Goal: Share content: Share content

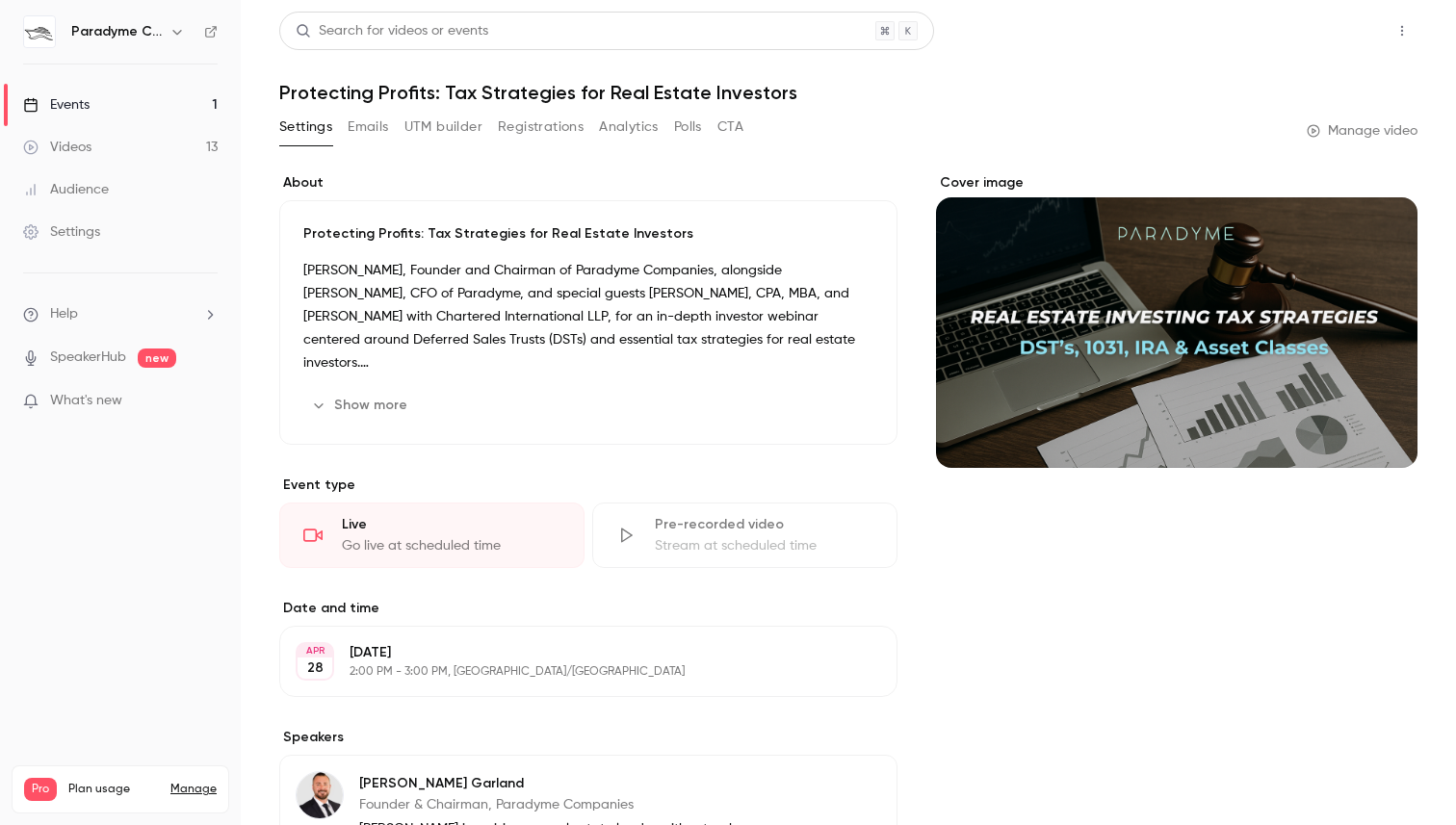
click at [1317, 41] on button "Share" at bounding box center [1332, 31] width 76 height 39
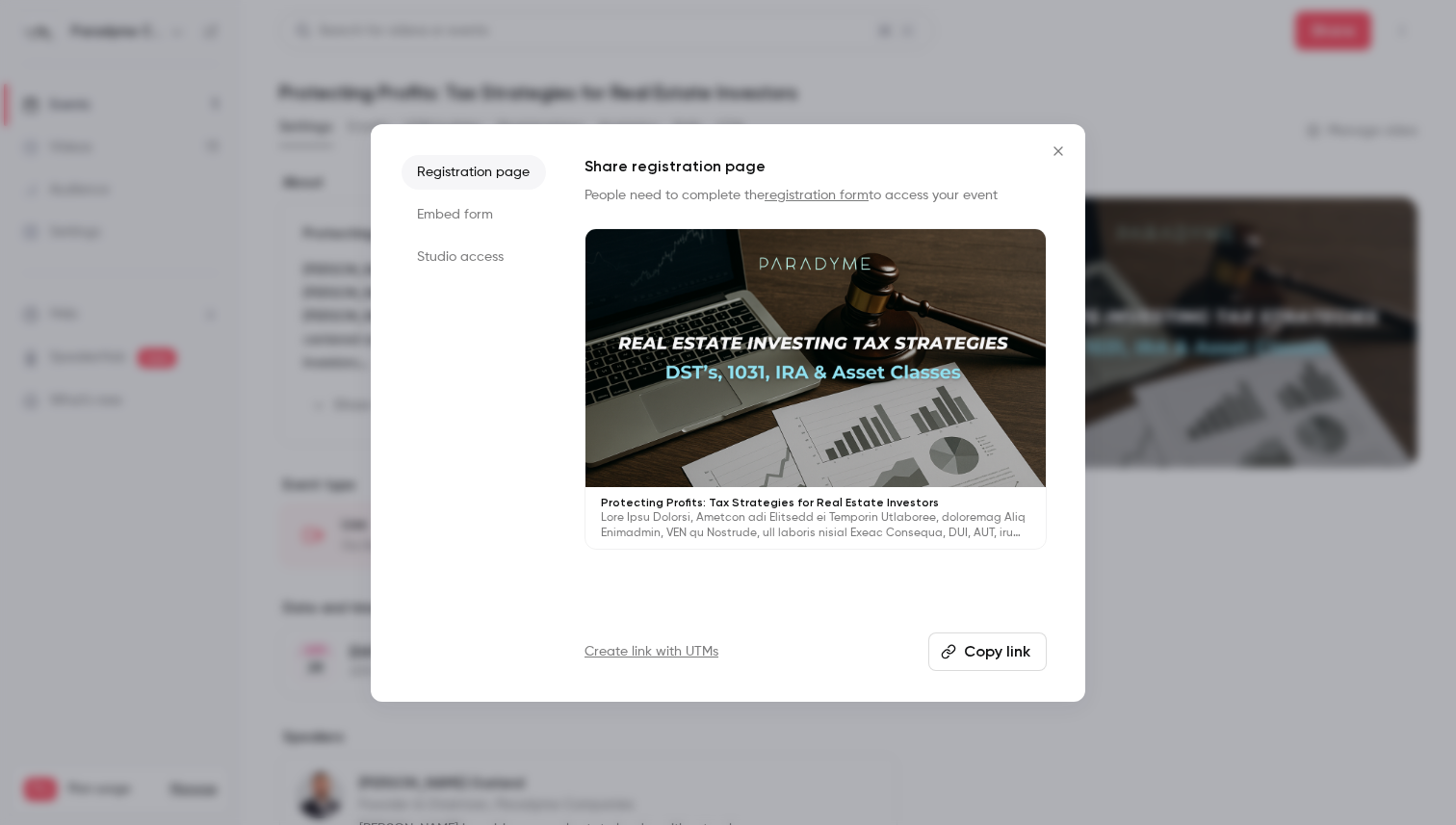
click at [1051, 148] on icon "Close" at bounding box center [1058, 151] width 23 height 16
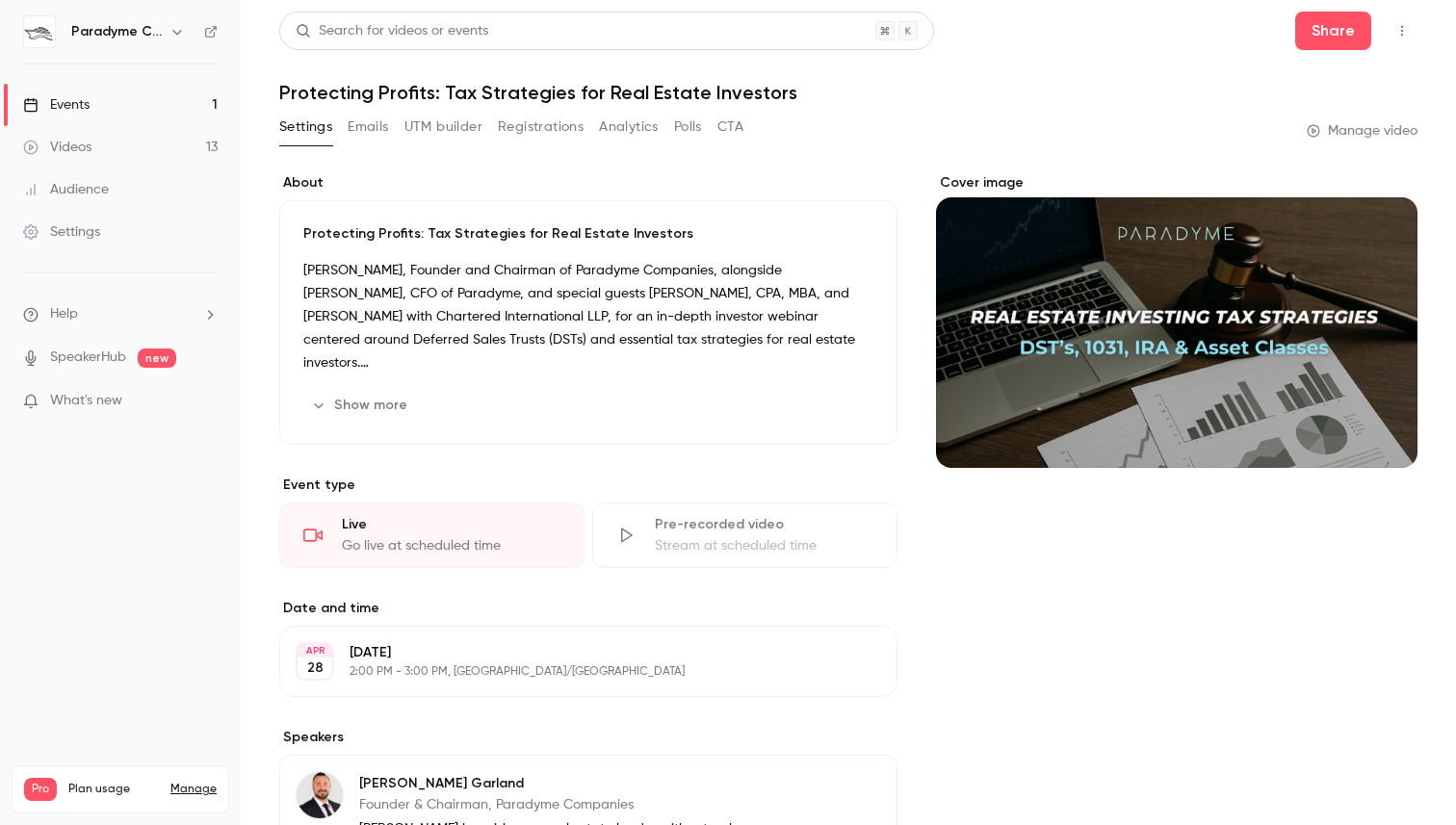
click at [97, 109] on link "Events 1" at bounding box center [120, 105] width 240 height 43
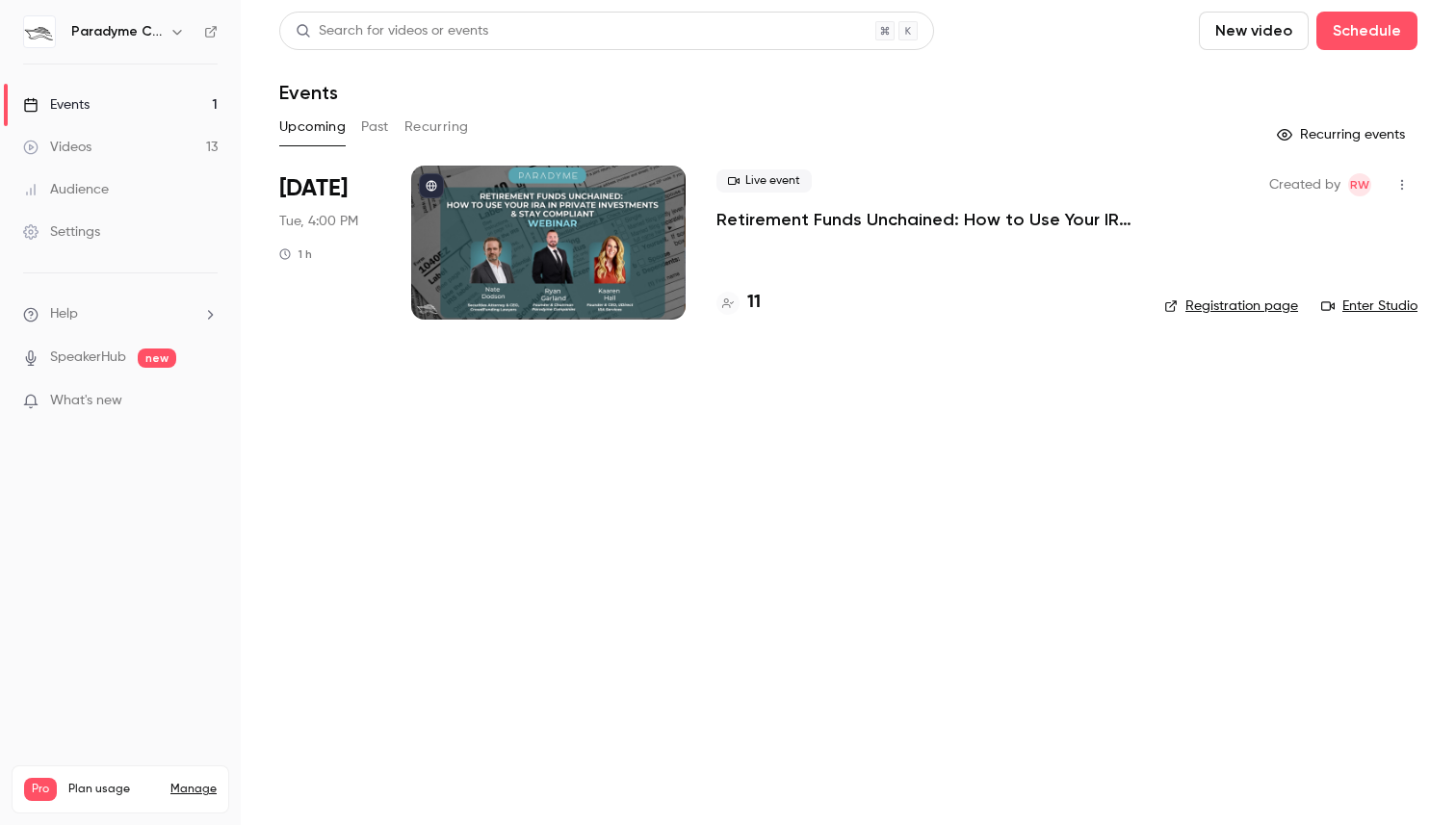
click at [1009, 286] on div "Live event Retirement Funds Unchained: How to Use Your IRA in Private Investmen…" at bounding box center [924, 242] width 417 height 154
click at [556, 269] on div at bounding box center [549, 242] width 274 height 154
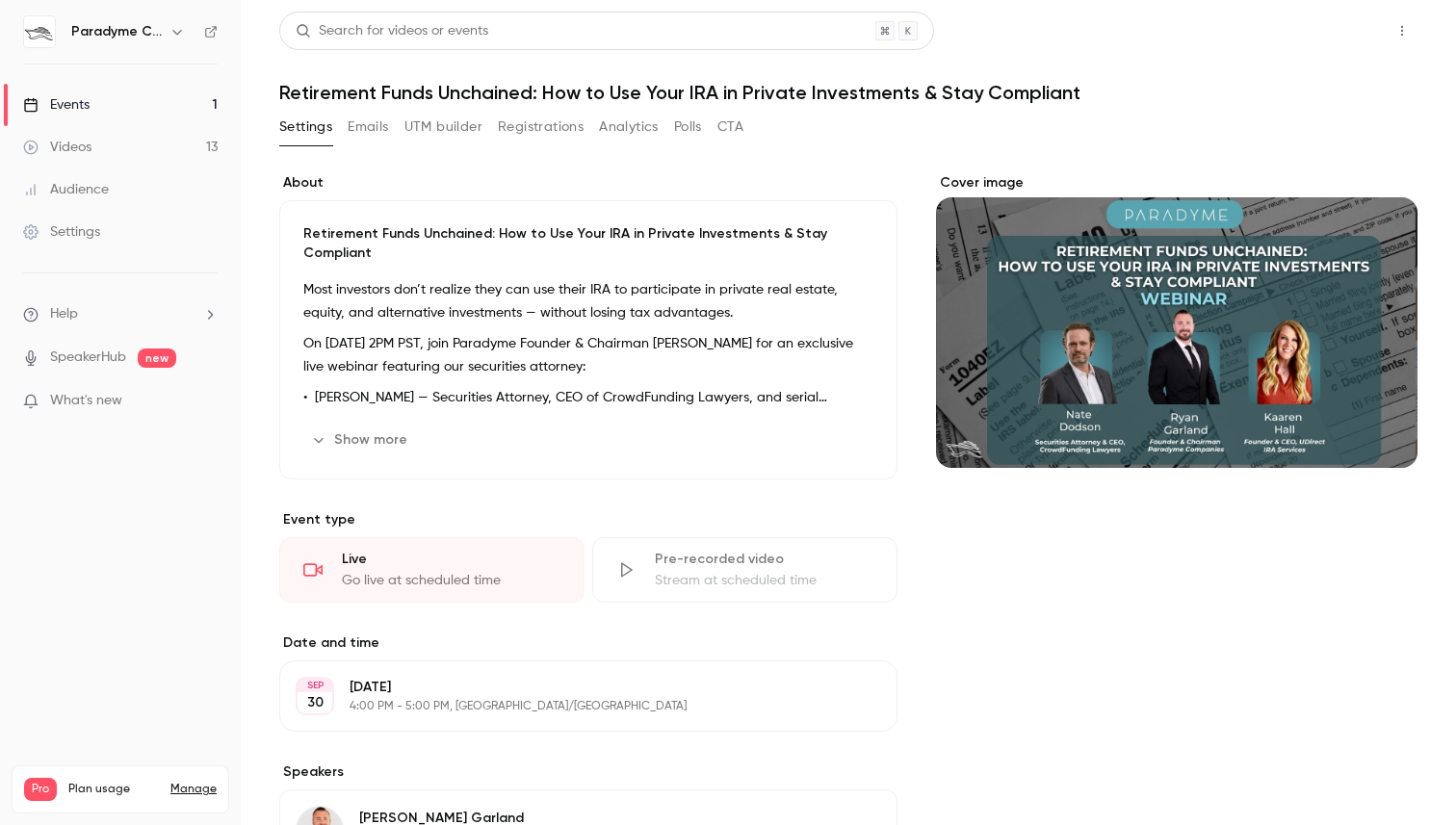
click at [1323, 29] on button "Share" at bounding box center [1332, 31] width 76 height 39
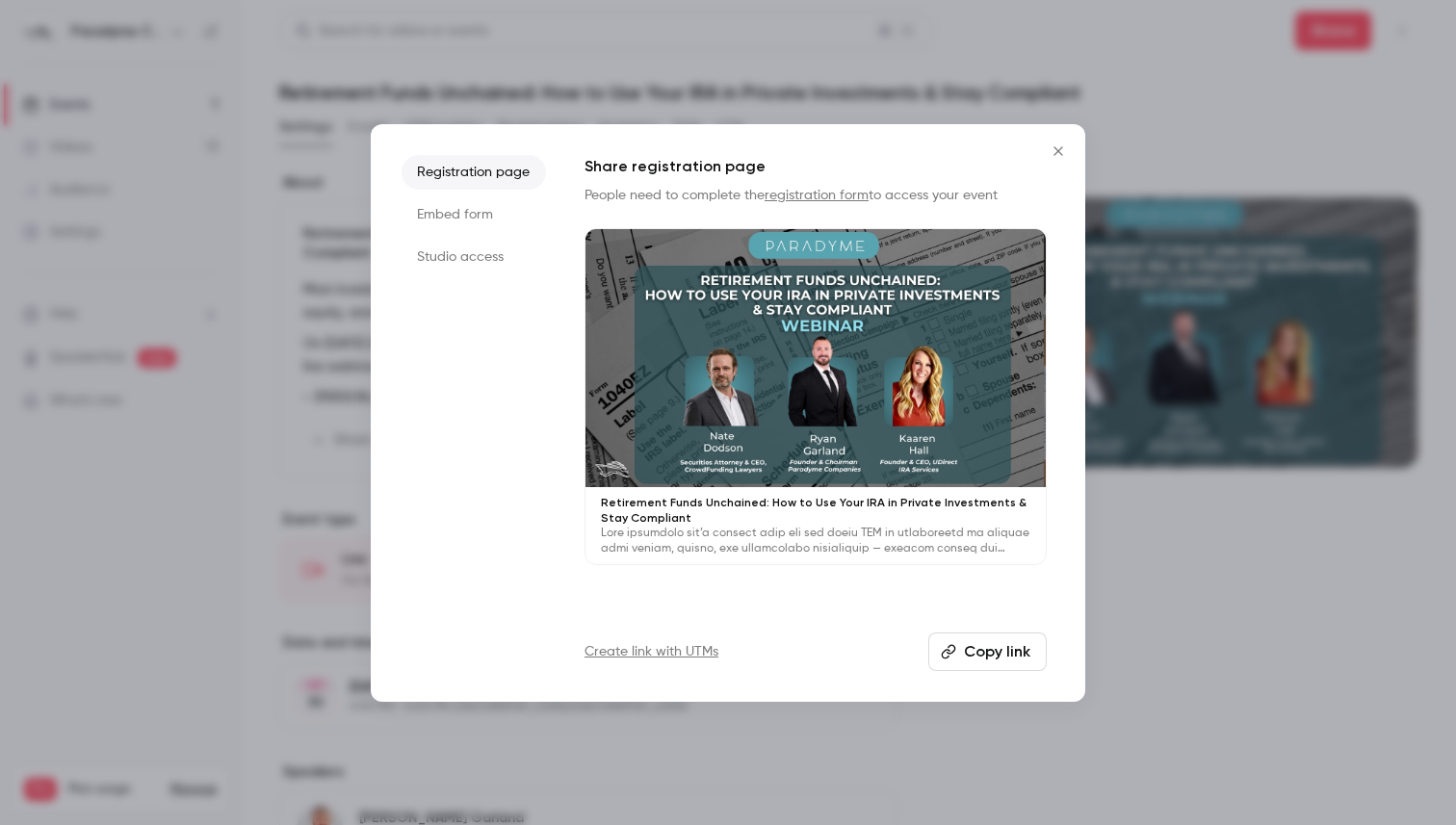
click at [996, 654] on button "Copy link" at bounding box center [987, 652] width 119 height 39
click at [1060, 145] on icon "Close" at bounding box center [1058, 151] width 23 height 16
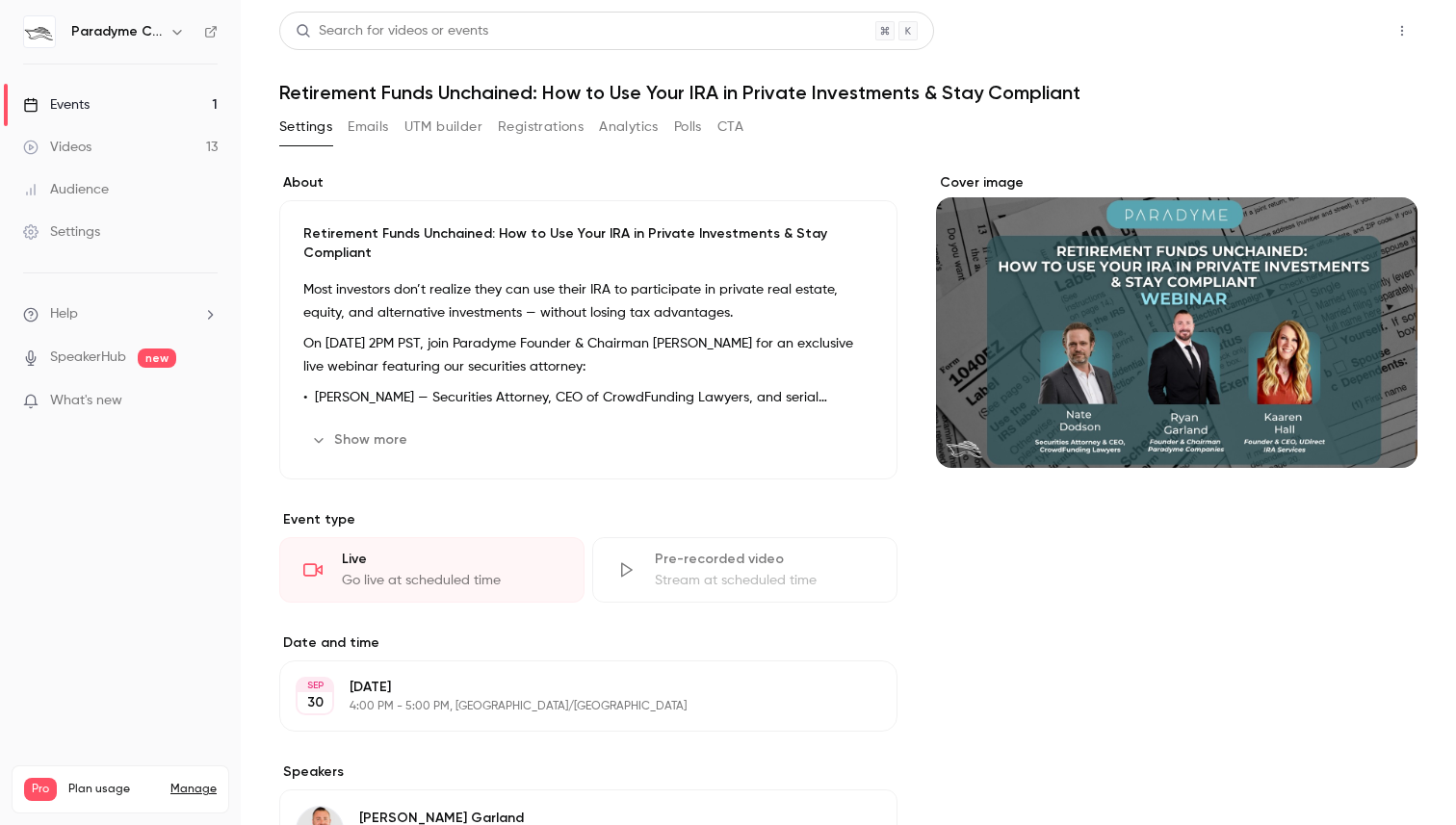
click at [1359, 31] on button "Share" at bounding box center [1332, 31] width 76 height 39
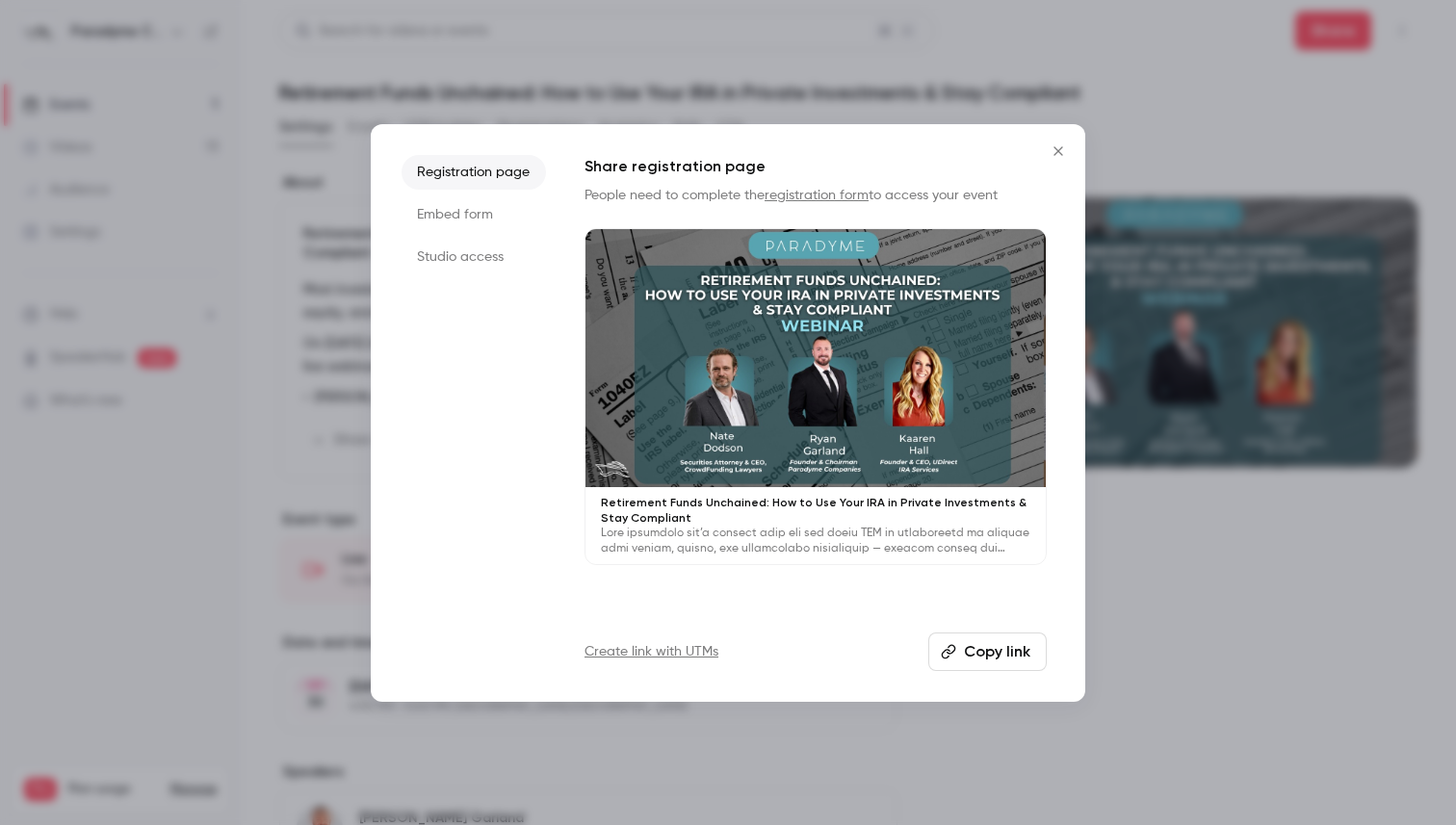
click at [998, 643] on button "Copy link" at bounding box center [987, 652] width 119 height 39
